Goal: Navigation & Orientation: Find specific page/section

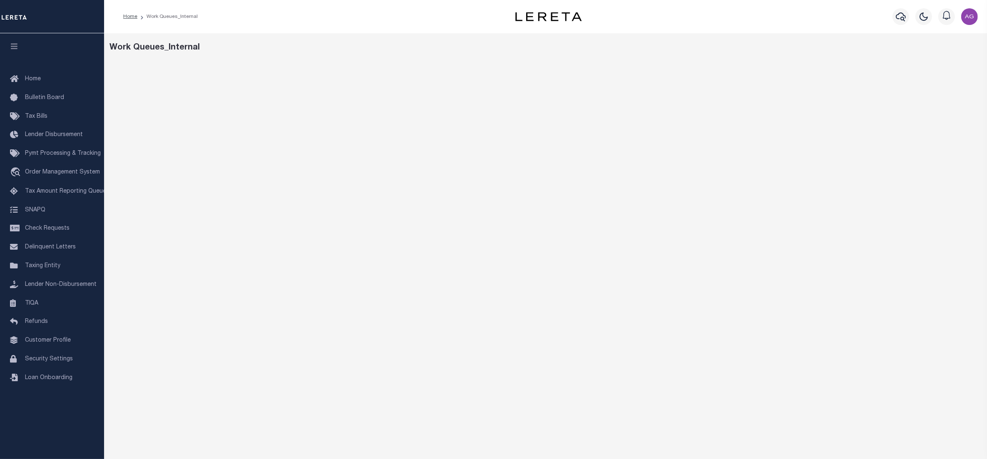
scroll to position [20, 0]
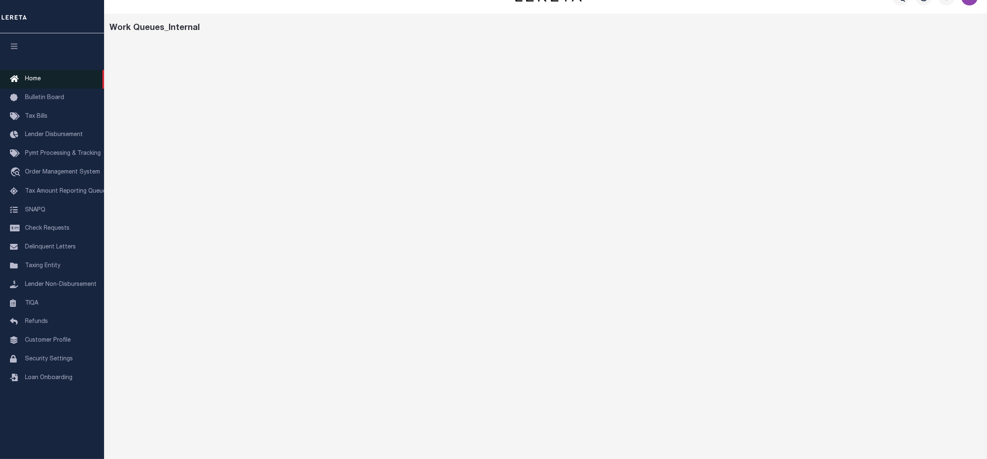
click at [52, 80] on link "Home" at bounding box center [52, 79] width 104 height 19
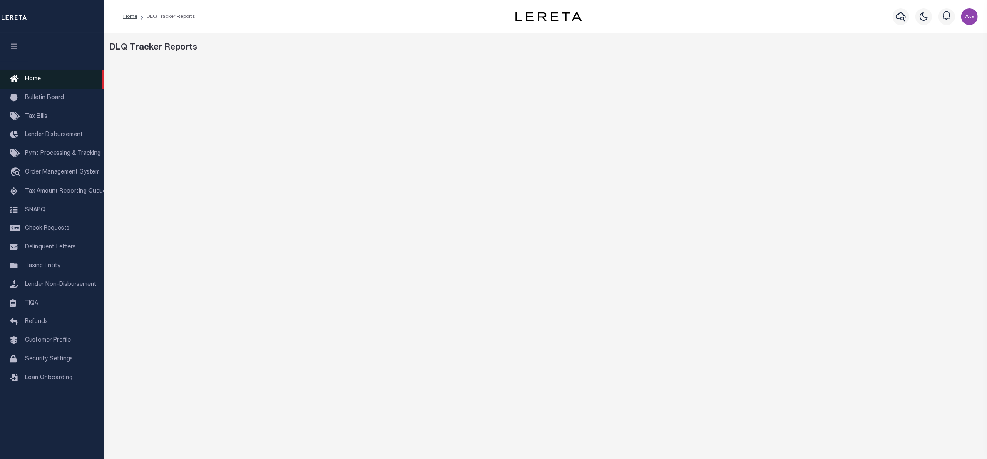
click at [53, 78] on link "Home" at bounding box center [52, 79] width 104 height 19
click at [62, 81] on link "Home" at bounding box center [52, 79] width 104 height 19
